Goal: Transaction & Acquisition: Purchase product/service

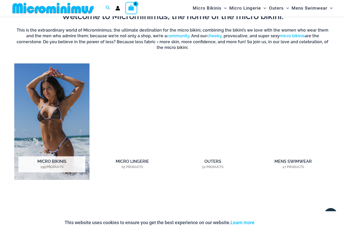
scroll to position [349, 0]
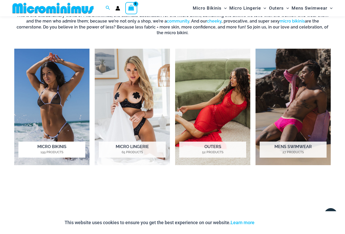
click at [52, 142] on h2 "Micro Bikinis 199 Products" at bounding box center [51, 150] width 67 height 16
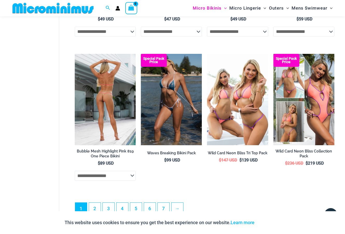
scroll to position [1157, 0]
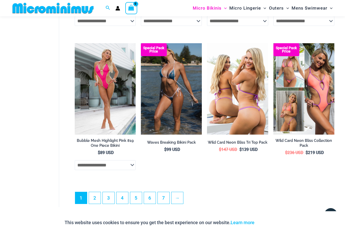
click at [237, 176] on li "Wild Card Neon Bliss Tri Top Pack $ 147 USD Original price was: $147 USD. $ 139…" at bounding box center [237, 109] width 61 height 133
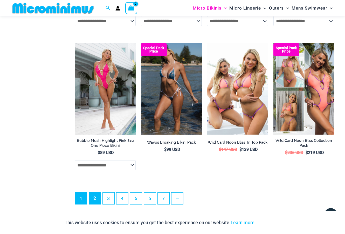
click at [95, 201] on link "2" at bounding box center [95, 198] width 12 height 12
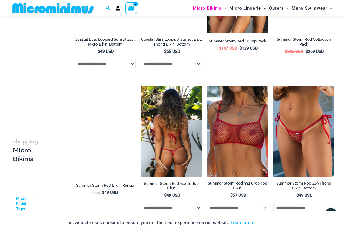
scroll to position [696, 0]
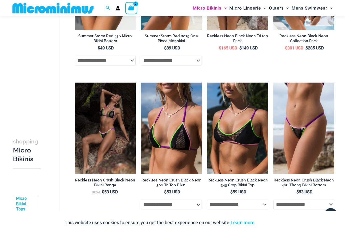
scroll to position [1019, 0]
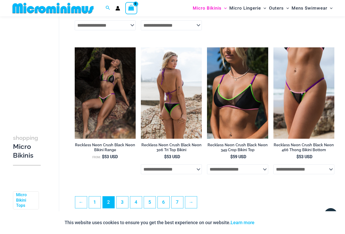
drag, startPoint x: 172, startPoint y: 123, endPoint x: 166, endPoint y: 126, distance: 6.6
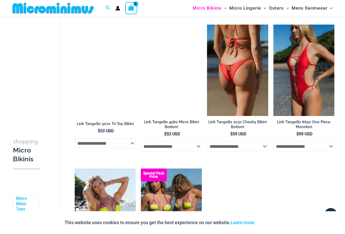
scroll to position [292, 0]
